Goal: Information Seeking & Learning: Learn about a topic

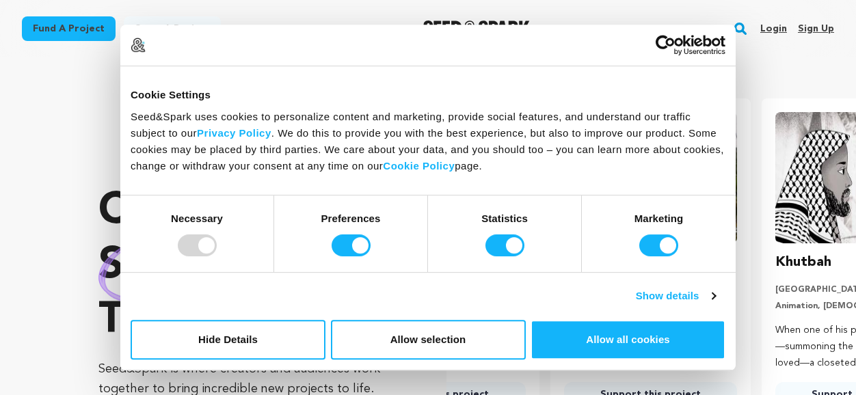
scroll to position [0, 222]
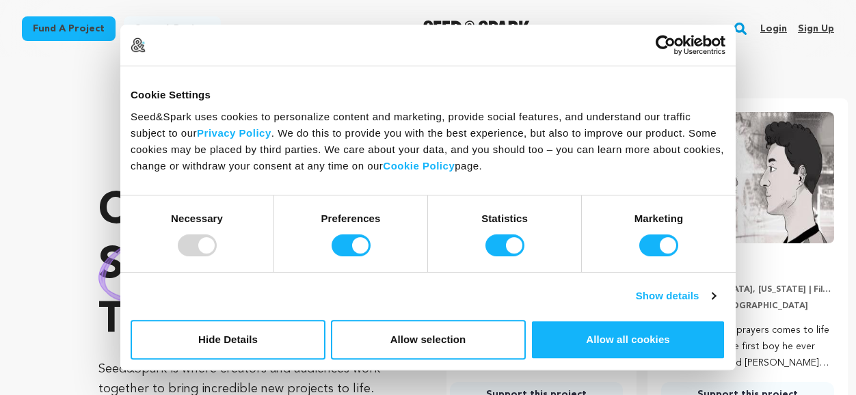
click at [774, 25] on link "Login" at bounding box center [774, 29] width 27 height 22
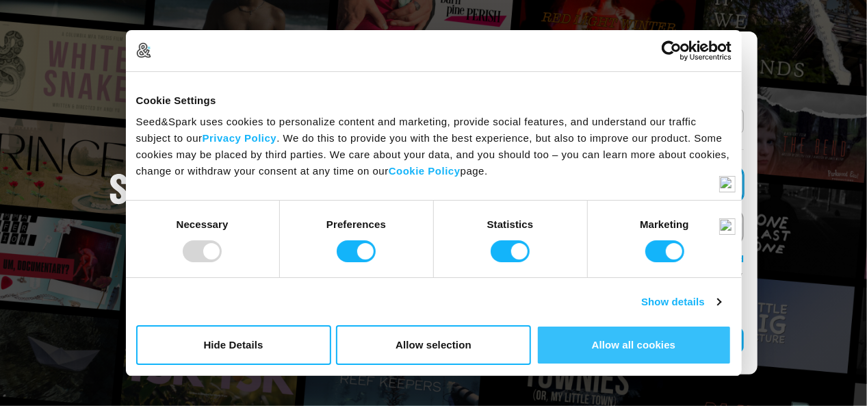
type input "[EMAIL_ADDRESS][DOMAIN_NAME]"
click at [639, 341] on button "Allow all cookies" at bounding box center [633, 345] width 195 height 40
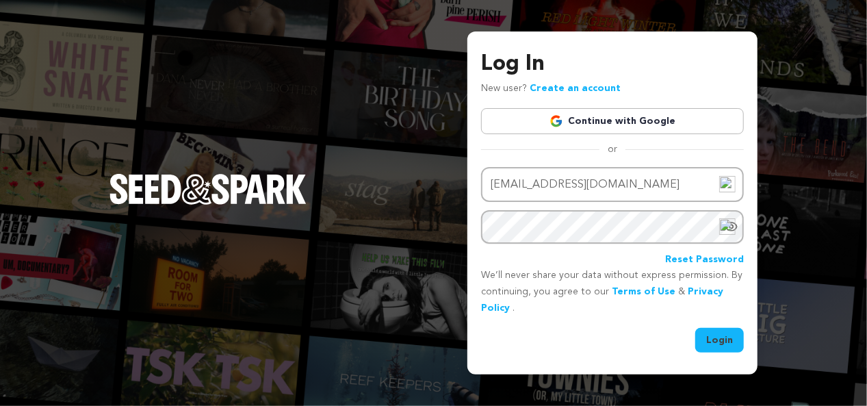
click at [726, 337] on button "Login" at bounding box center [719, 340] width 49 height 25
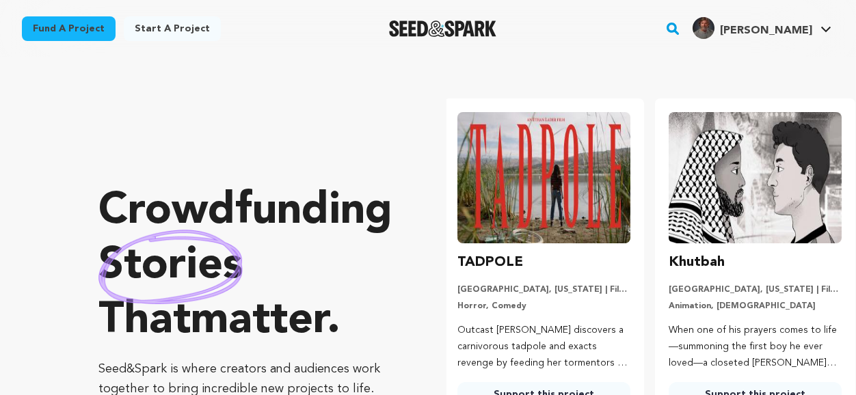
scroll to position [0, 222]
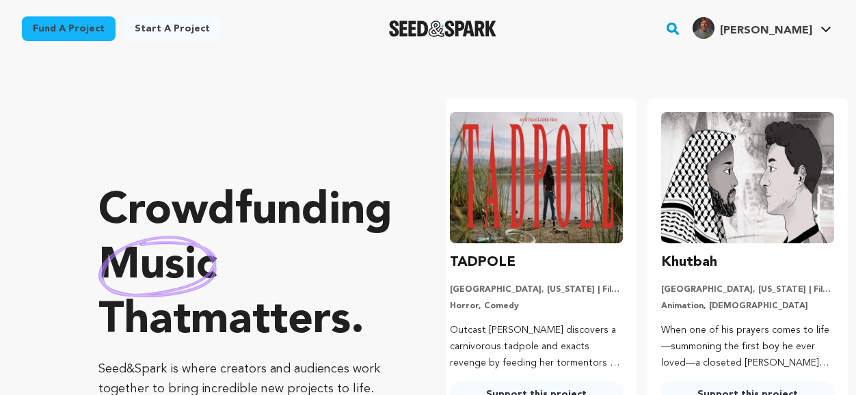
click at [71, 33] on link "Fund a project" at bounding box center [69, 28] width 94 height 25
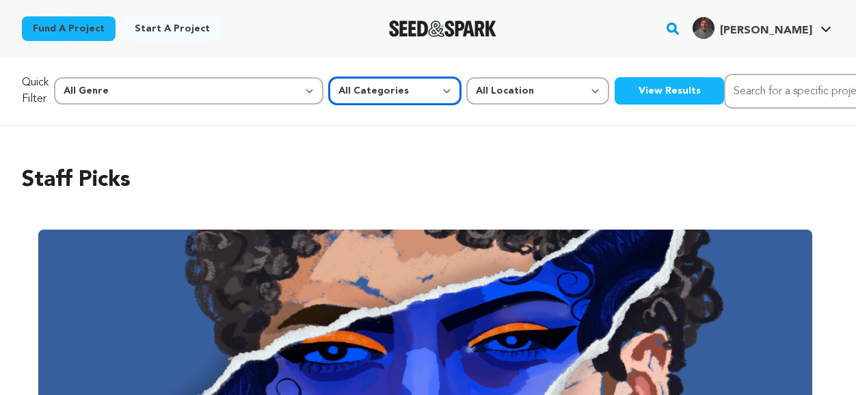
click at [332, 88] on select "All Categories Film Feature Film Short Series Music Video Comics Artist Residen…" at bounding box center [395, 90] width 132 height 27
select select "382"
click at [329, 77] on select "All Categories Film Feature Film Short Series Music Video Comics Artist Residen…" at bounding box center [395, 90] width 132 height 27
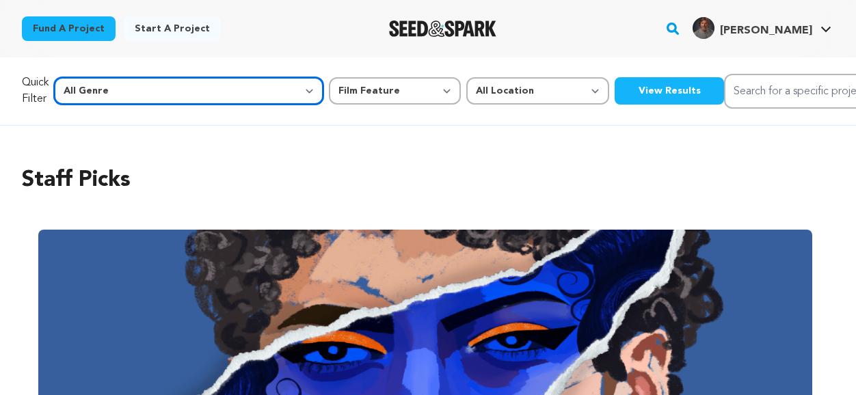
click at [205, 91] on select "All Genre Action Adventure Afrobeat Alternative Ambient Animation Bebop Big Ban…" at bounding box center [188, 90] width 269 height 27
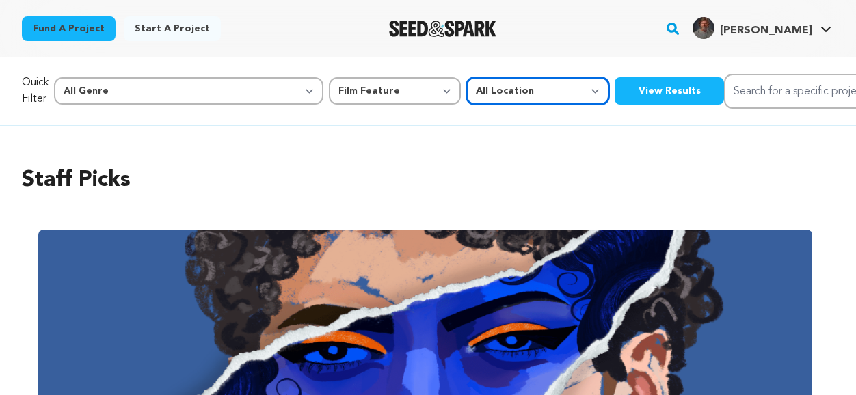
click at [466, 92] on select "All Location Everywhere United States Canada" at bounding box center [537, 90] width 143 height 27
select select "1671"
click at [466, 77] on select "All Location Everywhere United States Canada" at bounding box center [537, 90] width 143 height 27
click at [615, 94] on button "View Results" at bounding box center [669, 90] width 109 height 27
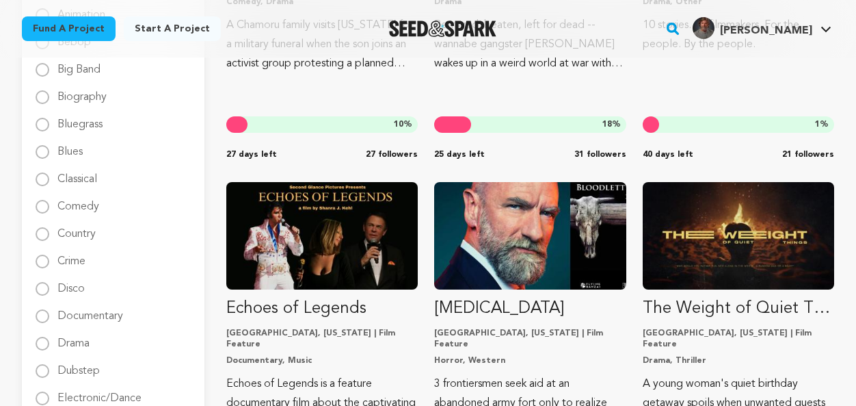
scroll to position [479, 0]
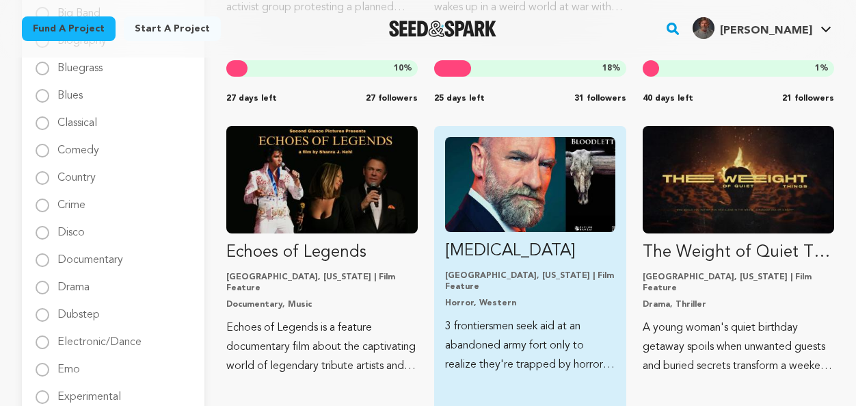
click at [505, 217] on img "Fund Bloodletting" at bounding box center [530, 184] width 170 height 95
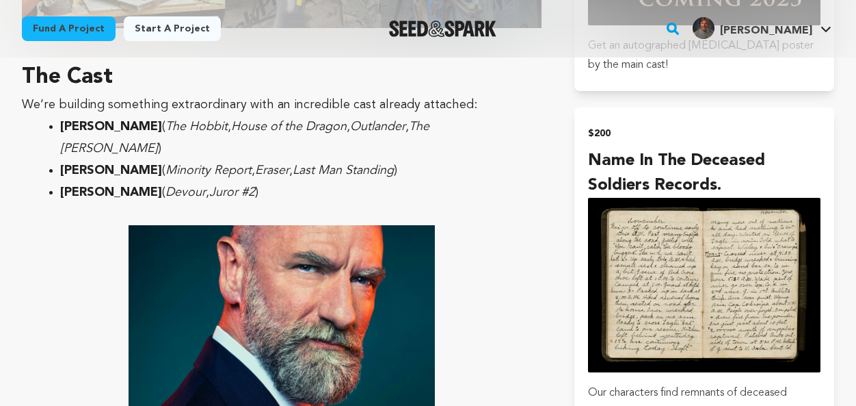
scroll to position [2736, 0]
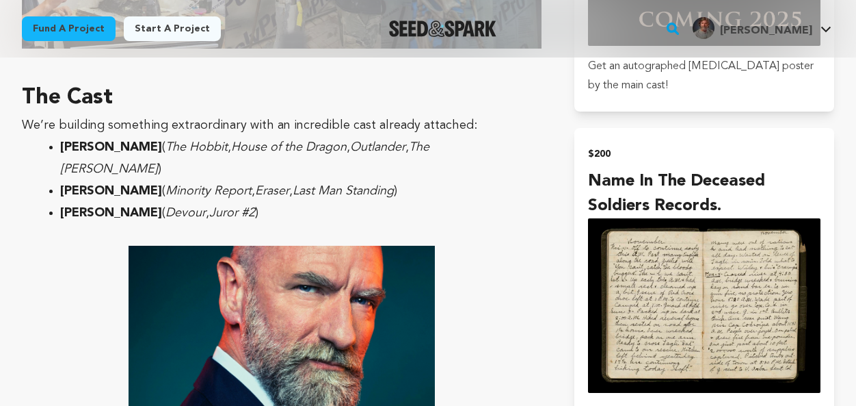
drag, startPoint x: 173, startPoint y: 128, endPoint x: 62, endPoint y: 128, distance: 110.8
click at [62, 207] on strong "[PERSON_NAME]" at bounding box center [111, 213] width 102 height 12
copy strong "Katelynn Newberry"
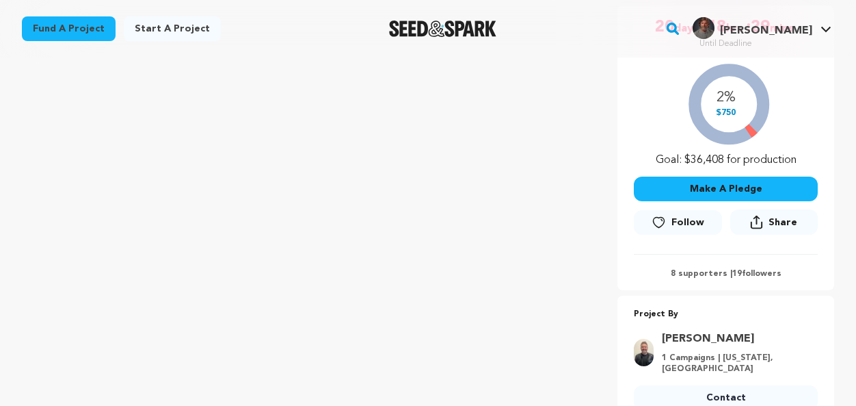
scroll to position [274, 0]
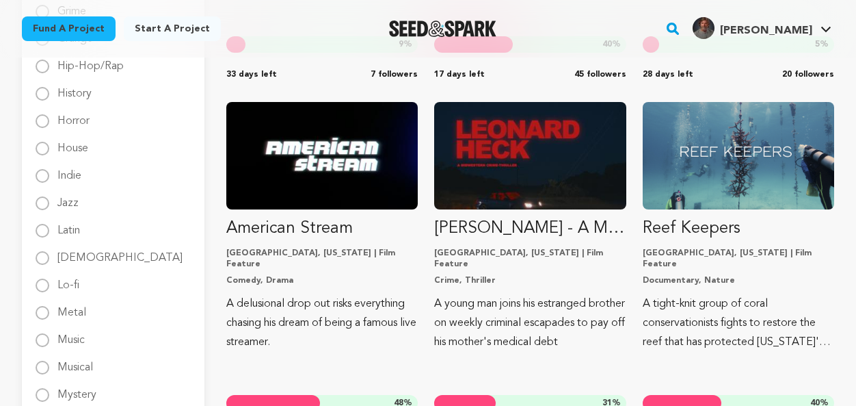
scroll to position [1231, 0]
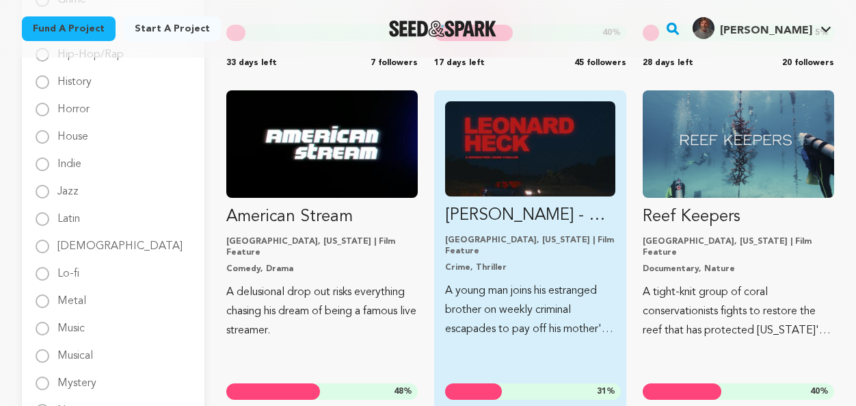
click at [518, 179] on img "Fund LEONARD HECK - A Midwestern Crime Thriller" at bounding box center [530, 148] width 170 height 95
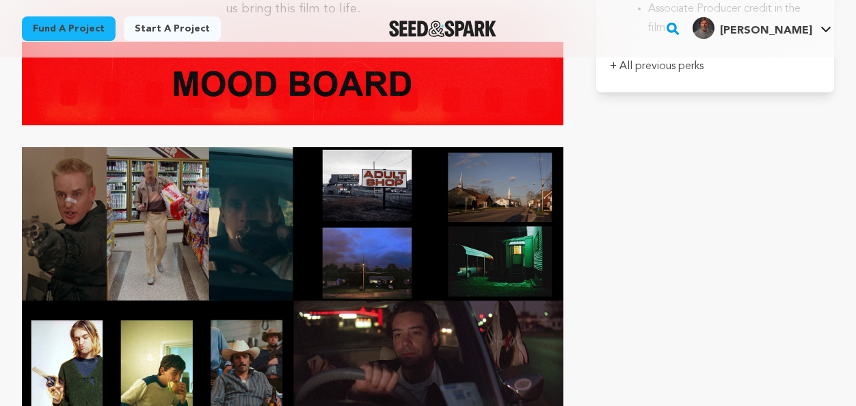
scroll to position [4035, 0]
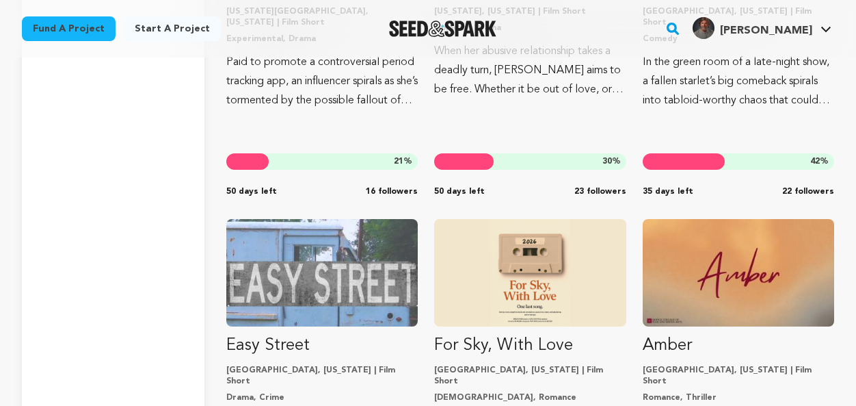
scroll to position [6703, 0]
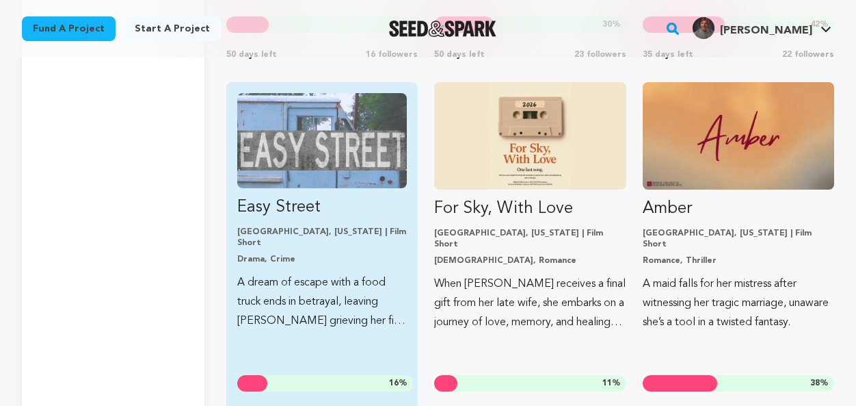
click at [306, 196] on p "Easy Street" at bounding box center [322, 207] width 170 height 22
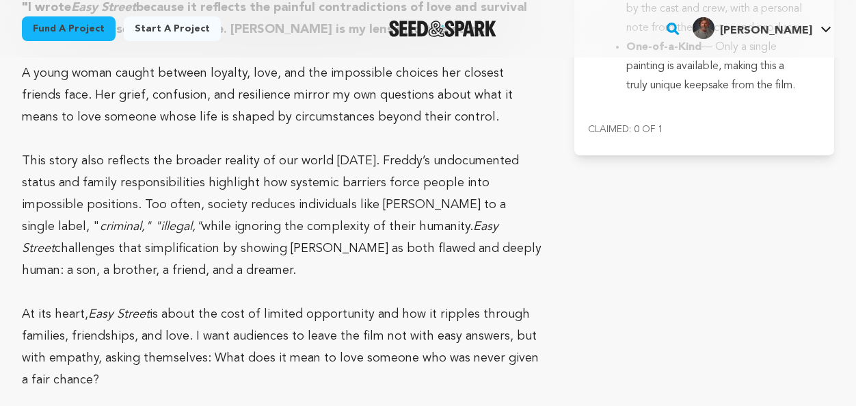
scroll to position [4309, 0]
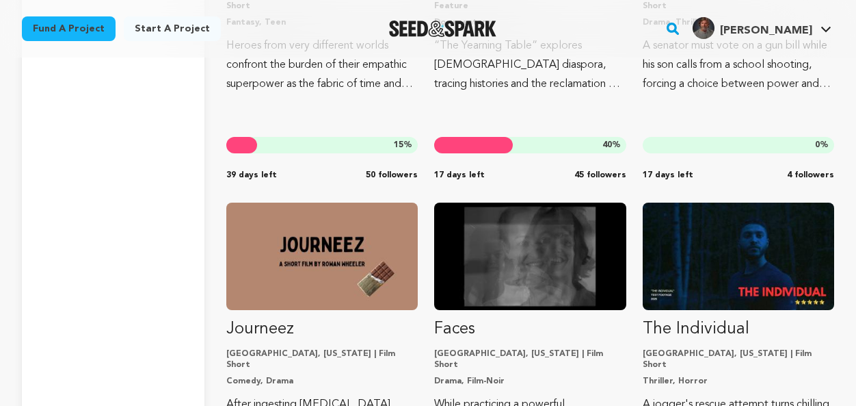
scroll to position [8510, 0]
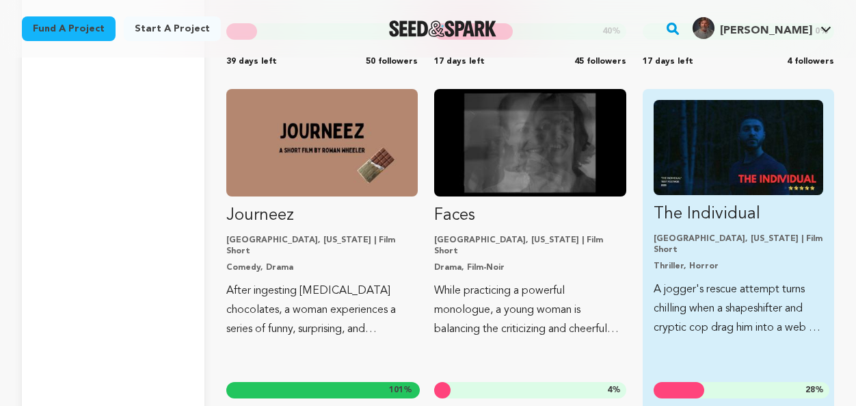
click at [720, 203] on p "The Individual" at bounding box center [739, 214] width 170 height 22
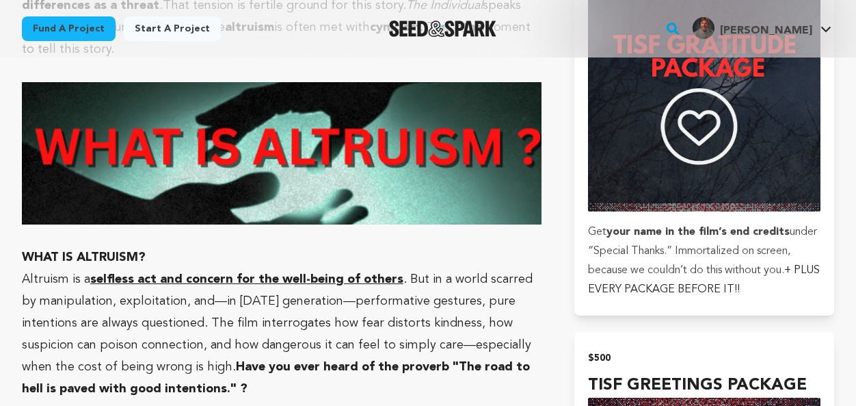
scroll to position [2667, 0]
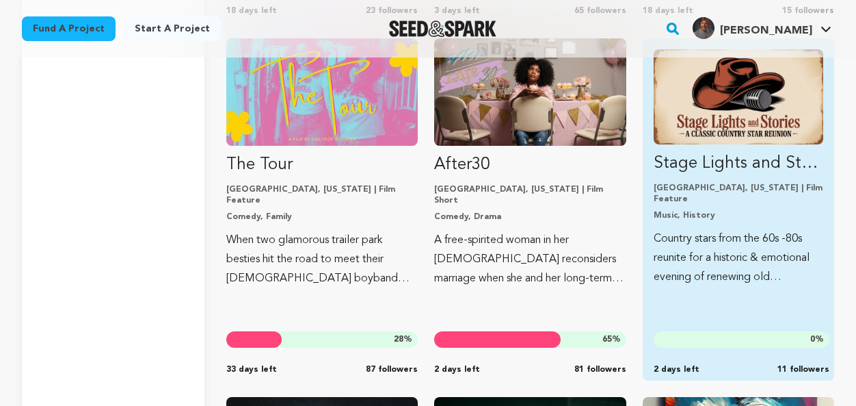
scroll to position [16580, 0]
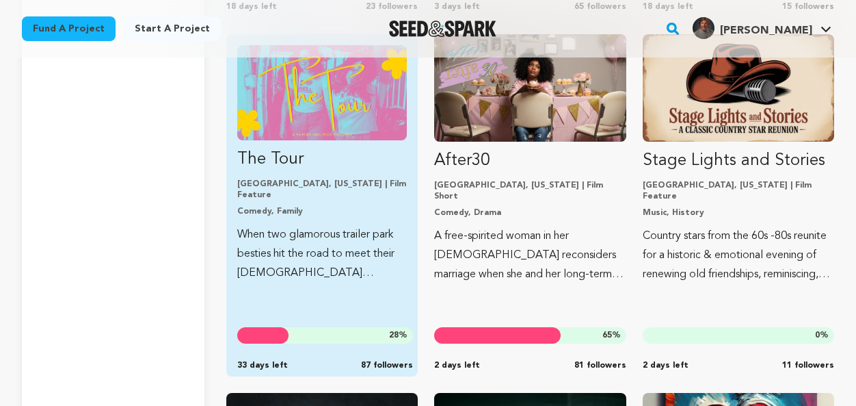
click at [320, 193] on link "The Tour Atlanta, Georgia | Film Feature Comedy, Family When two glamorous trai…" at bounding box center [322, 163] width 170 height 237
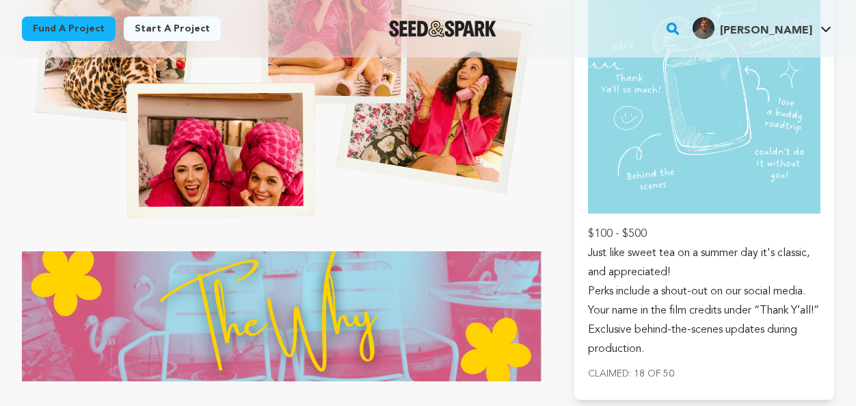
scroll to position [1573, 0]
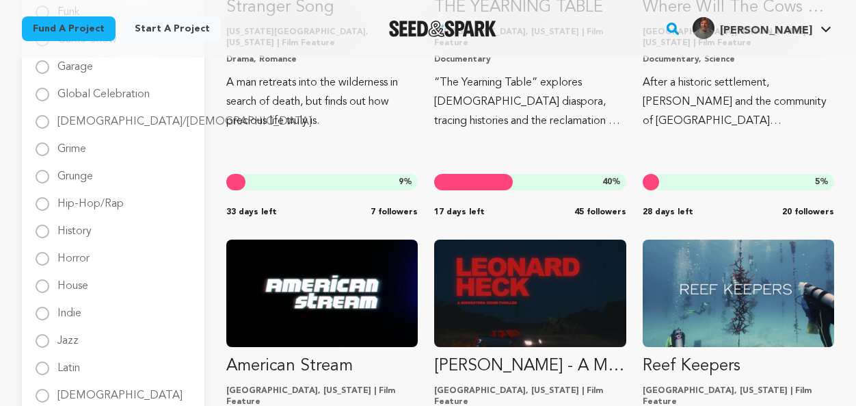
scroll to position [1055, 0]
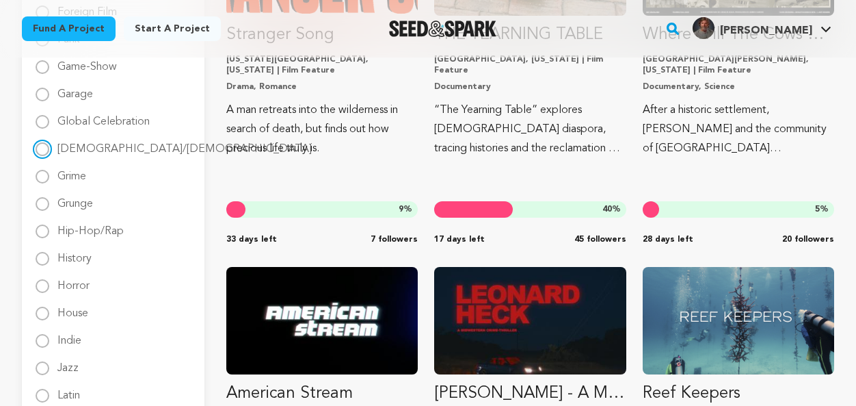
click at [44, 150] on input "[DEMOGRAPHIC_DATA]/[DEMOGRAPHIC_DATA]" at bounding box center [43, 149] width 14 height 14
radio input "true"
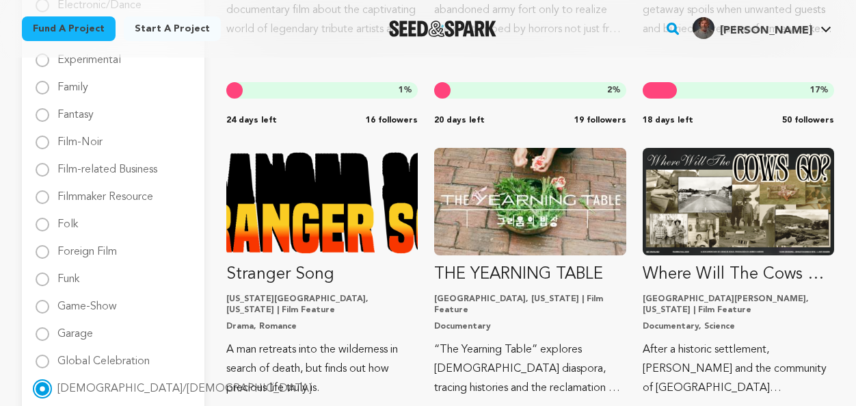
scroll to position [889, 0]
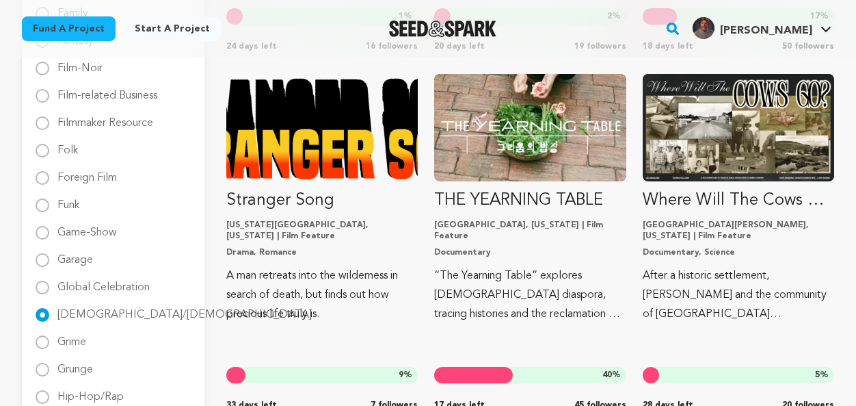
click at [38, 322] on div "[DEMOGRAPHIC_DATA]/[DEMOGRAPHIC_DATA]" at bounding box center [113, 314] width 155 height 16
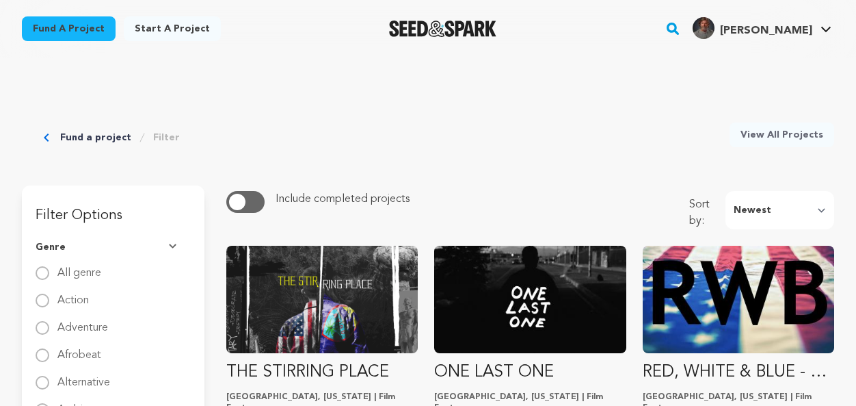
scroll to position [0, 0]
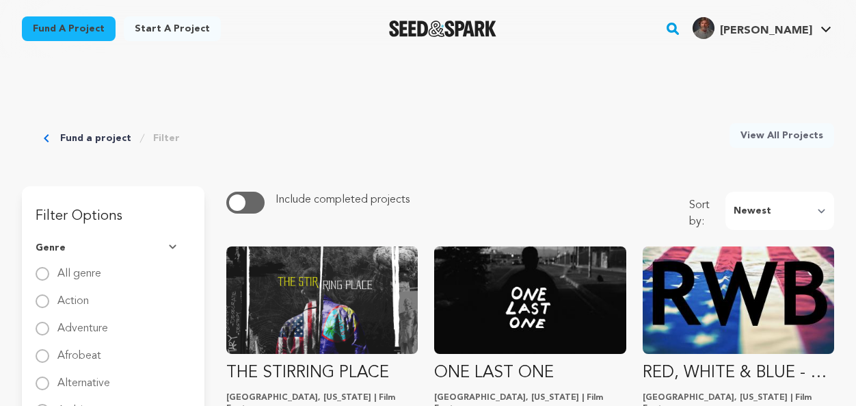
click at [69, 135] on link "Fund a project" at bounding box center [95, 138] width 71 height 14
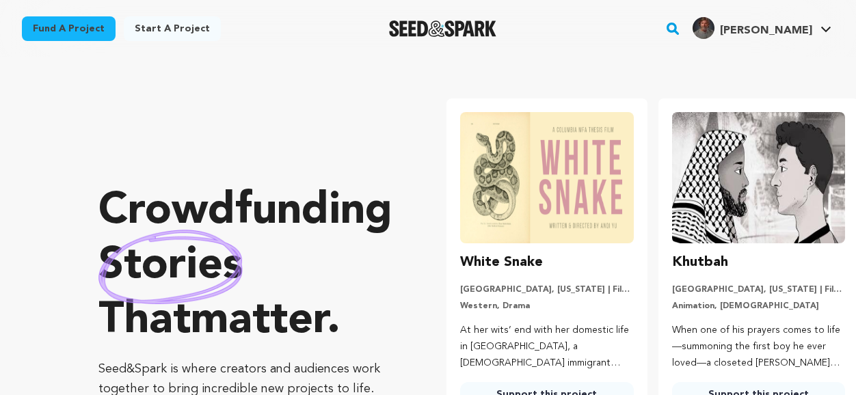
click at [96, 30] on link "Fund a project" at bounding box center [69, 28] width 94 height 25
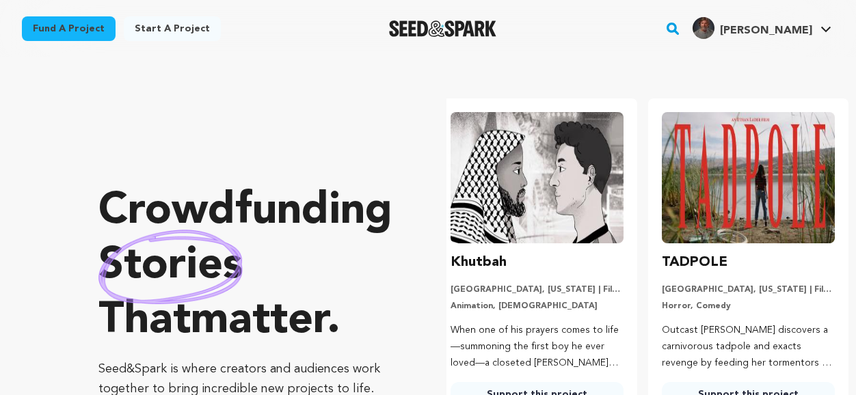
scroll to position [0, 222]
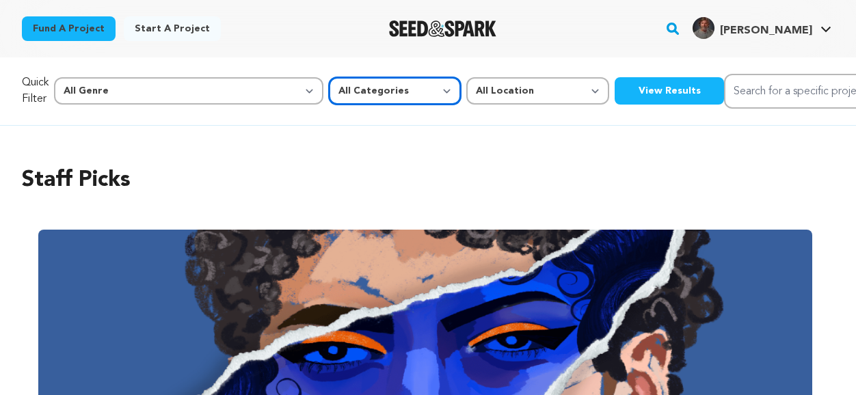
drag, startPoint x: 323, startPoint y: 94, endPoint x: 338, endPoint y: 95, distance: 15.1
click at [336, 95] on select "All Categories Film Feature Film Short Series Music Video Comics Artist Residen…" at bounding box center [395, 90] width 132 height 27
select select "382"
click at [329, 77] on select "All Categories Film Feature Film Short Series Music Video Comics Artist Residen…" at bounding box center [395, 90] width 132 height 27
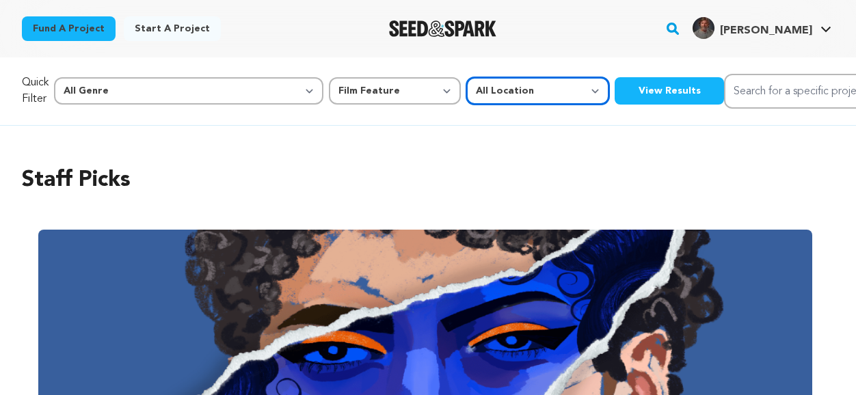
click at [466, 91] on select "All Location Everywhere United States Canada" at bounding box center [537, 90] width 143 height 27
select select "1671"
click at [466, 77] on select "All Location Everywhere United States Canada" at bounding box center [537, 90] width 143 height 27
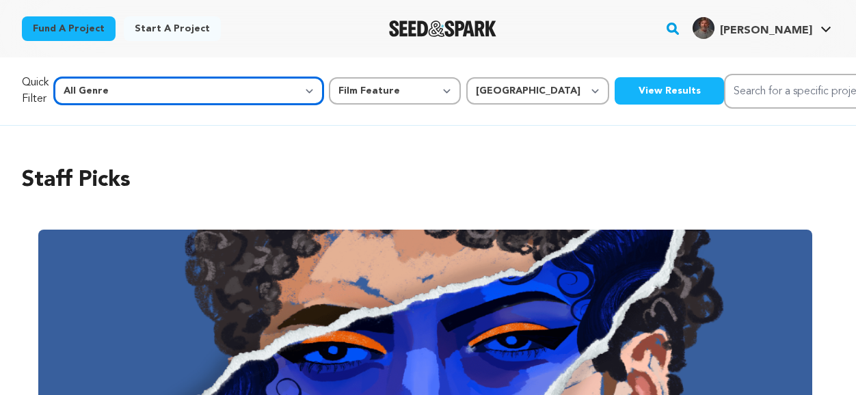
click at [209, 93] on select "All Genre Action Adventure Afrobeat Alternative Ambient Animation Bebop Big Ban…" at bounding box center [188, 90] width 269 height 27
select select "11"
click at [83, 77] on select "All Genre Action Adventure Afrobeat Alternative Ambient Animation Bebop Big Ban…" at bounding box center [188, 90] width 269 height 27
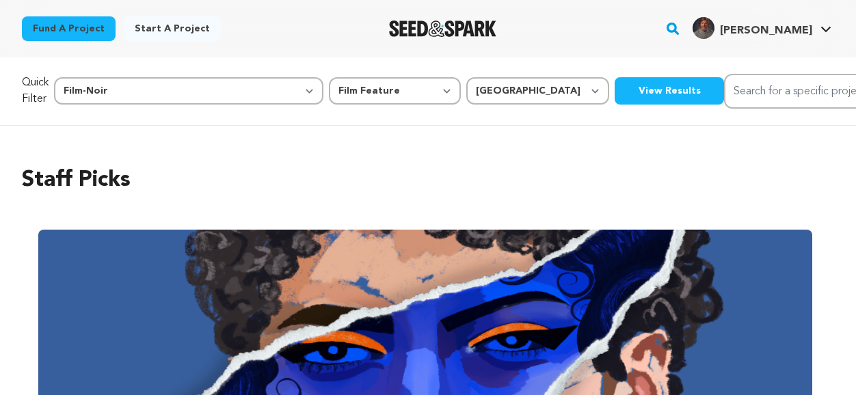
click at [615, 98] on button "View Results" at bounding box center [669, 90] width 109 height 27
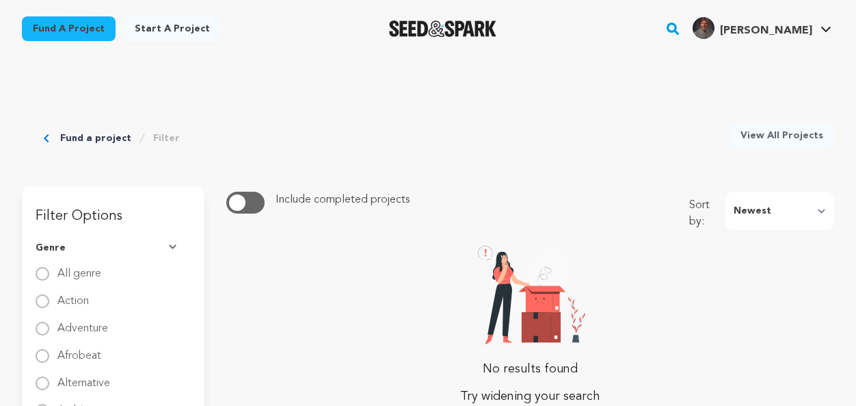
click at [73, 139] on link "Fund a project" at bounding box center [95, 138] width 71 height 14
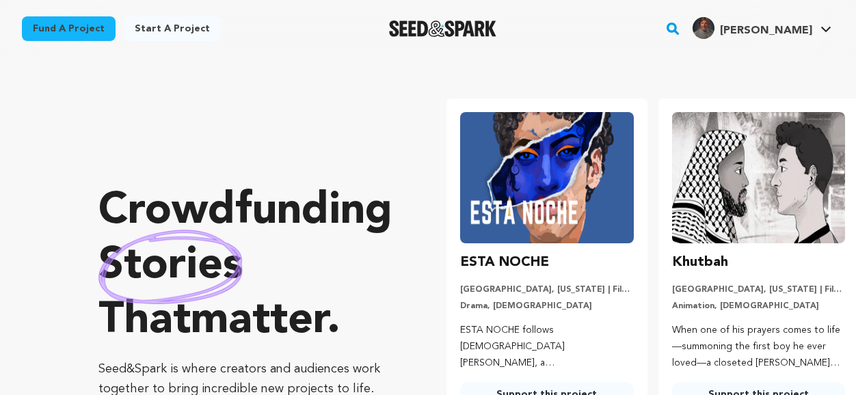
click at [71, 31] on link "Fund a project" at bounding box center [69, 28] width 94 height 25
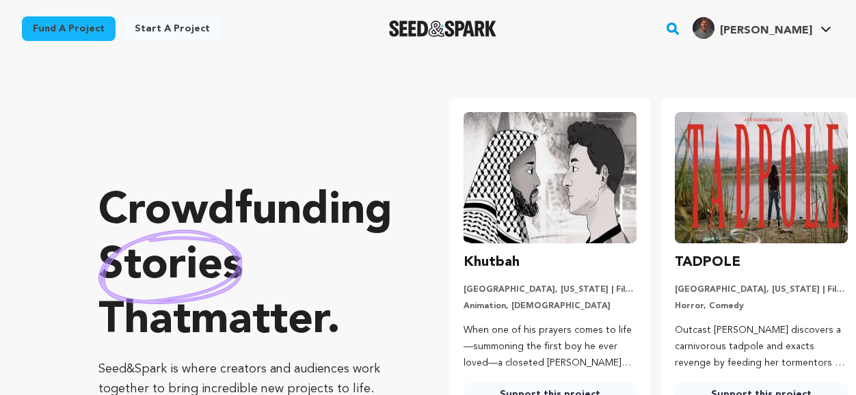
scroll to position [0, 222]
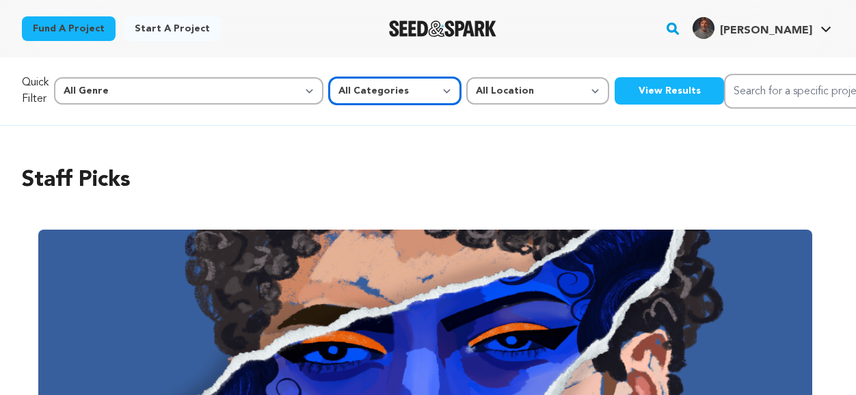
click at [339, 91] on select "All Categories Film Feature Film Short Series Music Video Comics Artist Residen…" at bounding box center [395, 90] width 132 height 27
select select "382"
click at [329, 77] on select "All Categories Film Feature Film Short Series Music Video Comics Artist Residen…" at bounding box center [395, 90] width 132 height 27
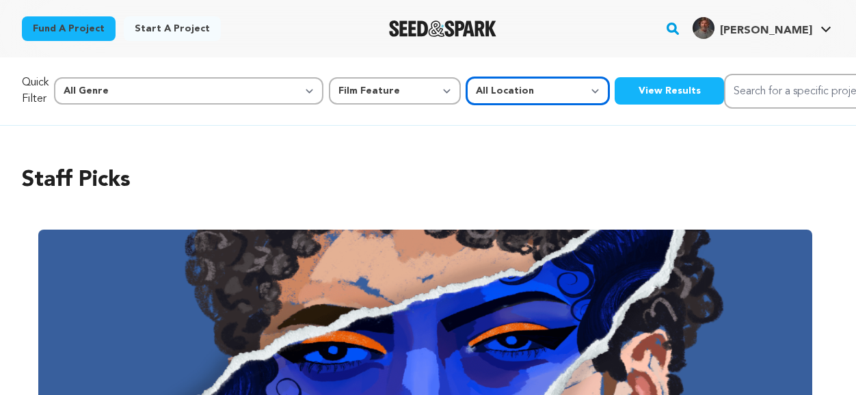
click at [466, 92] on select "All Location Everywhere United States Canada" at bounding box center [537, 90] width 143 height 27
select select "1671"
click at [466, 77] on select "All Location Everywhere United States Canada" at bounding box center [537, 90] width 143 height 27
click at [615, 92] on button "View Results" at bounding box center [669, 90] width 109 height 27
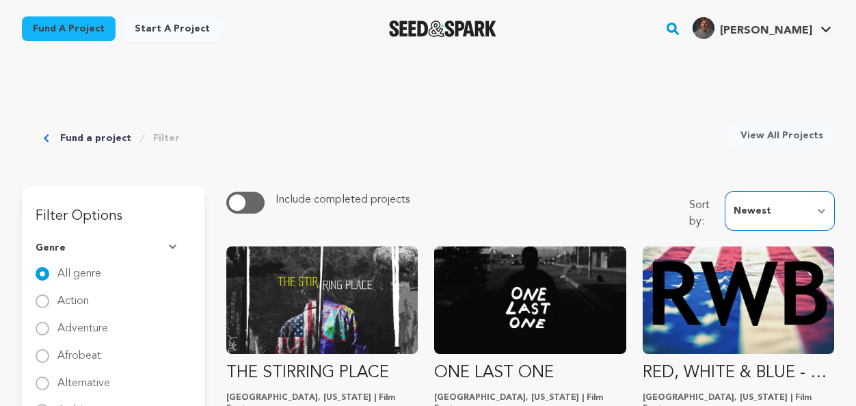
click at [820, 207] on select "Newest Most Popular Most Funded Trending Now Ending Now Amount Raised" at bounding box center [780, 211] width 109 height 38
select select "trending_now"
click at [730, 192] on select "Newest Most Popular Most Funded Trending Now Ending Now Amount Raised" at bounding box center [780, 211] width 109 height 38
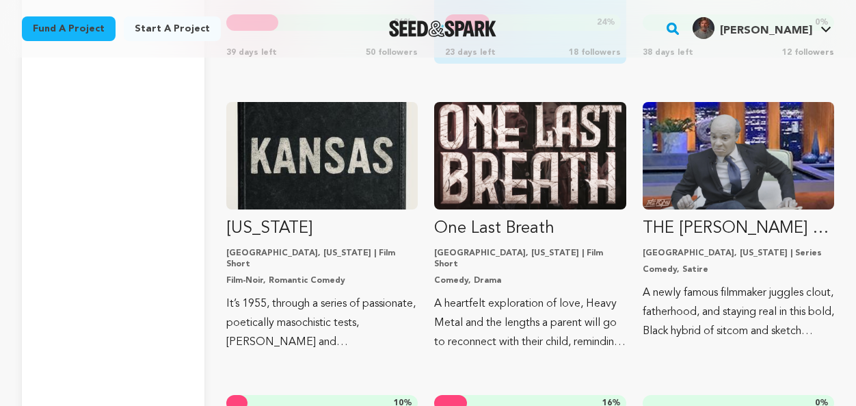
scroll to position [4514, 0]
